Goal: Task Accomplishment & Management: Manage account settings

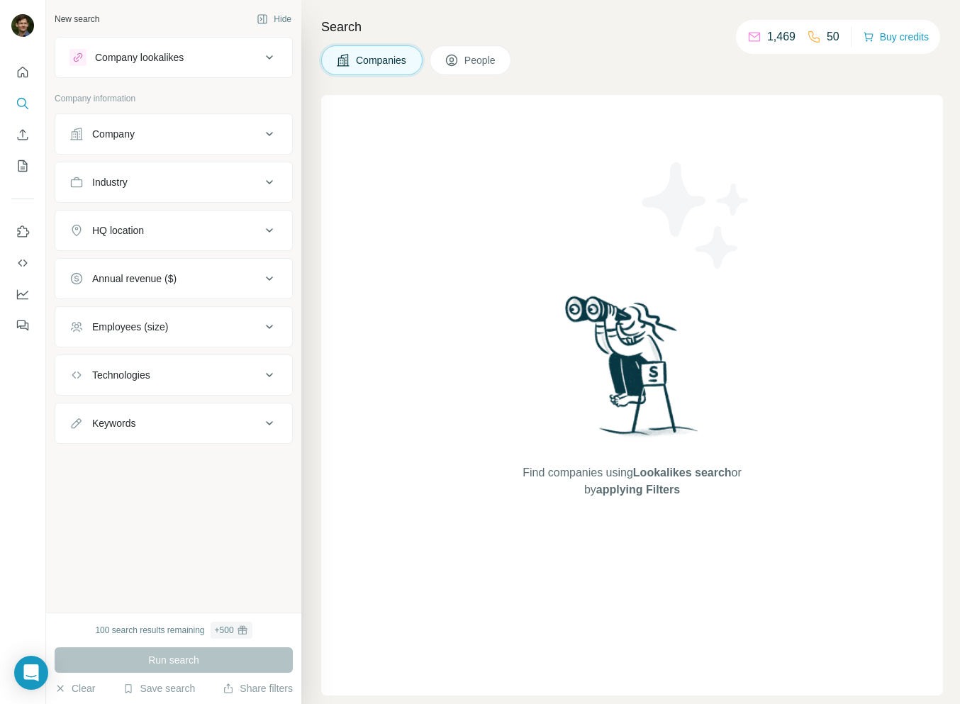
click at [266, 55] on icon at bounding box center [269, 57] width 17 height 17
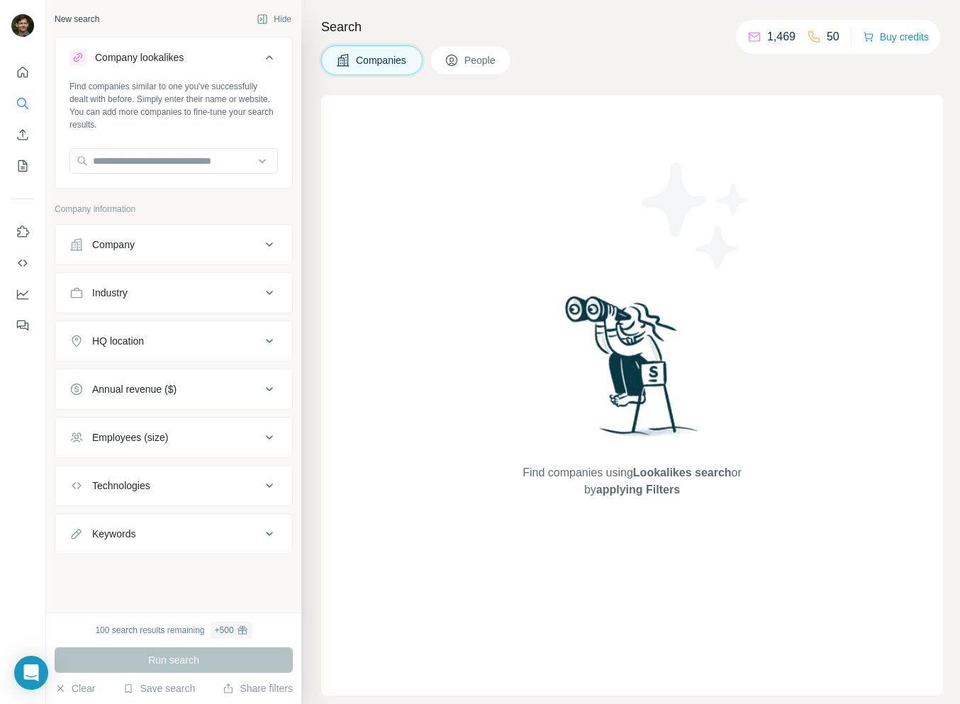
click at [266, 55] on icon at bounding box center [269, 57] width 17 height 17
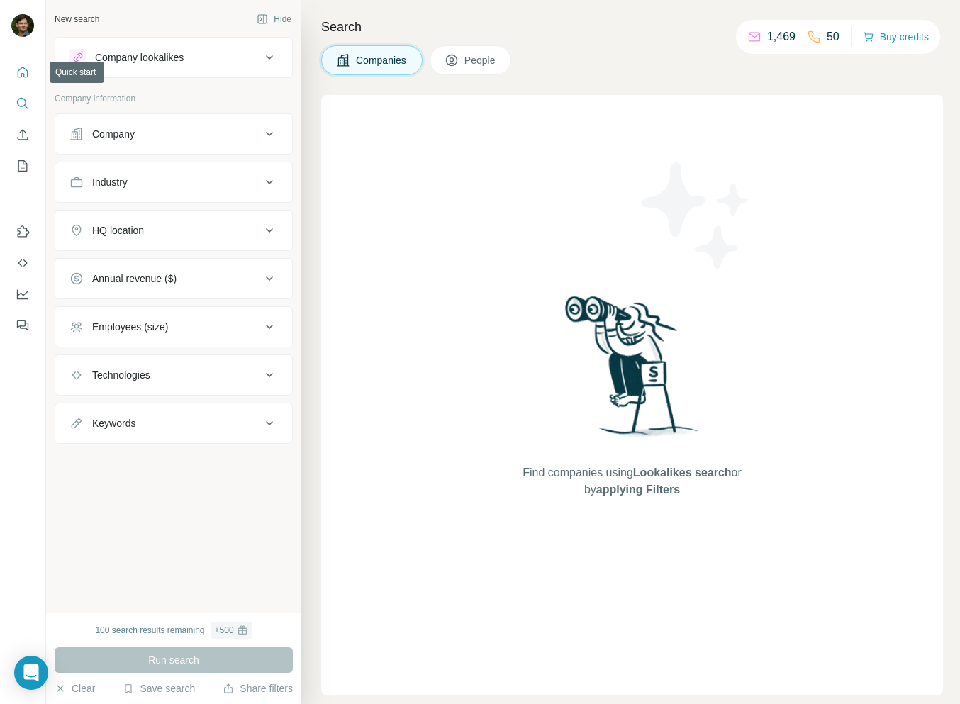
click at [23, 67] on icon "Quick start" at bounding box center [23, 72] width 14 height 14
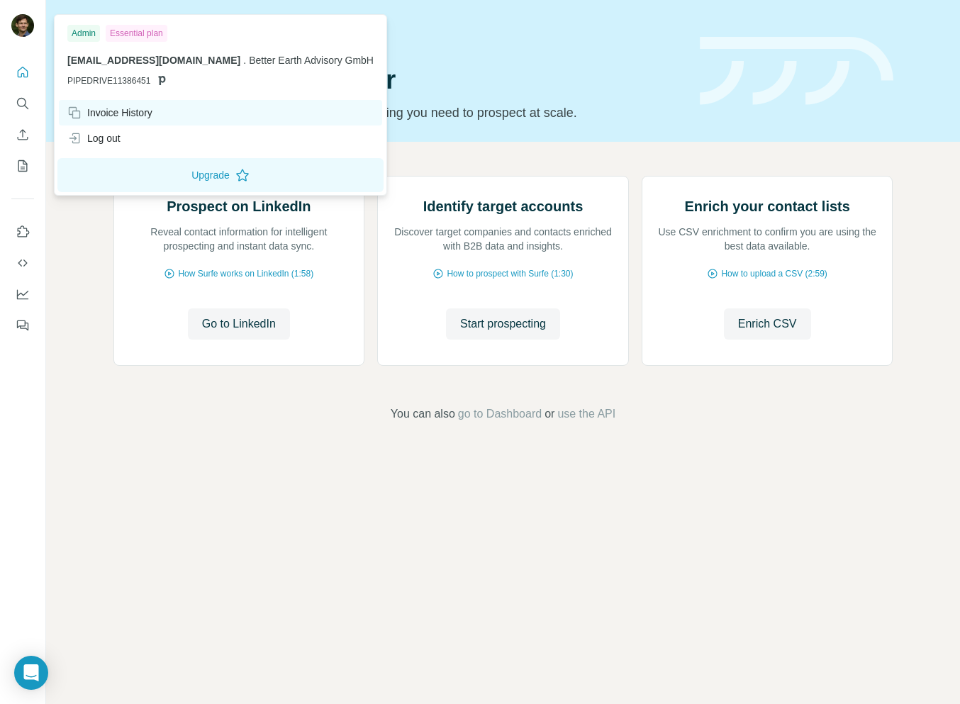
click at [142, 112] on div "Invoice History" at bounding box center [109, 113] width 85 height 14
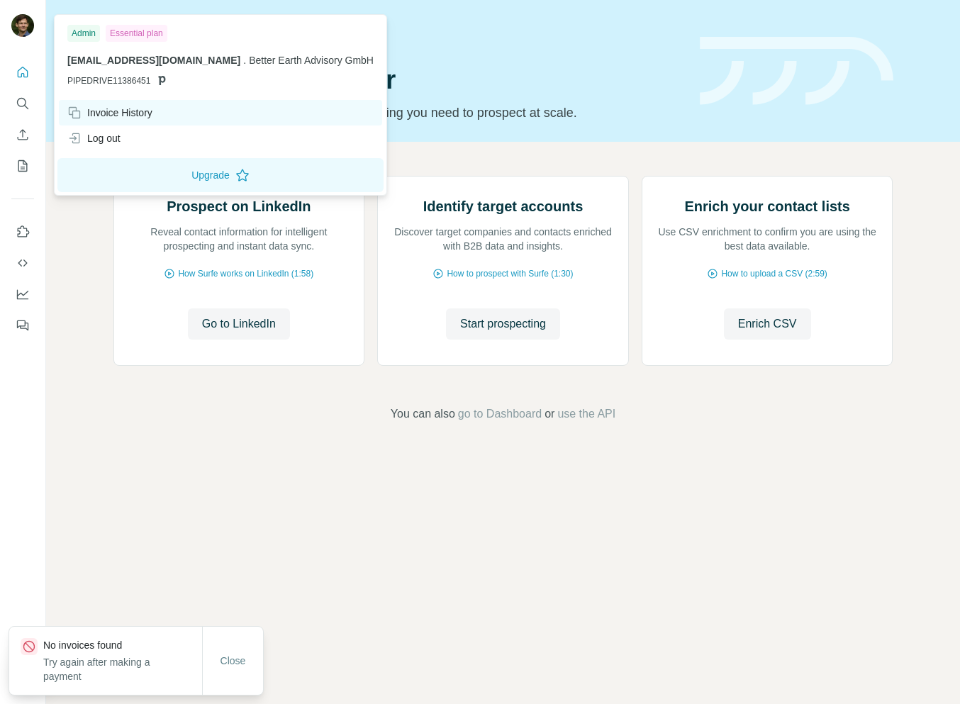
click at [142, 112] on div "Invoice History" at bounding box center [109, 113] width 85 height 14
